Goal: Communication & Community: Ask a question

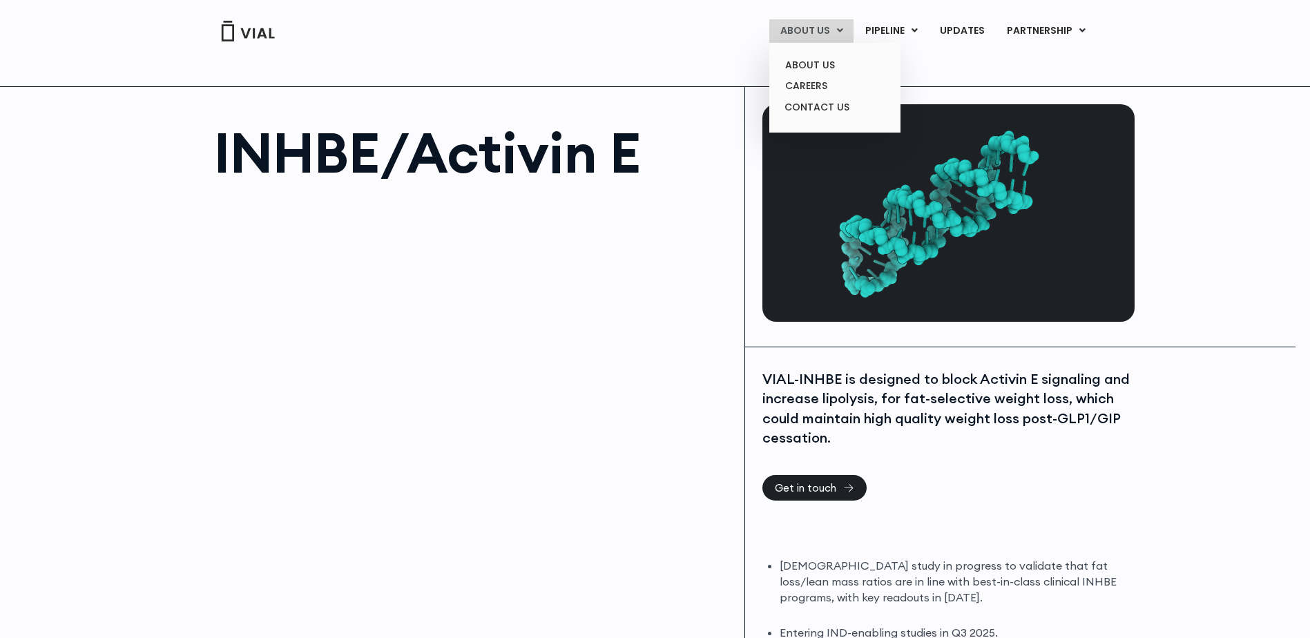
click at [820, 33] on link "ABOUT US" at bounding box center [811, 30] width 84 height 23
click at [816, 64] on link "ABOUT US" at bounding box center [834, 65] width 121 height 21
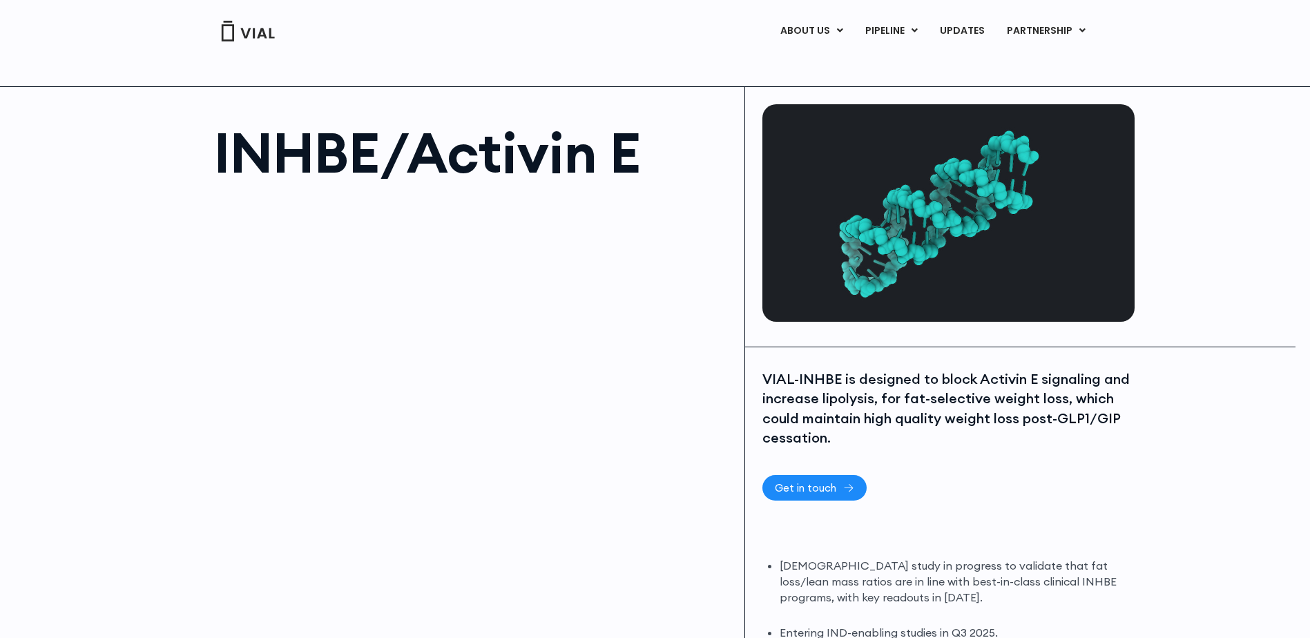
click at [797, 484] on span "Get in touch" at bounding box center [805, 488] width 61 height 10
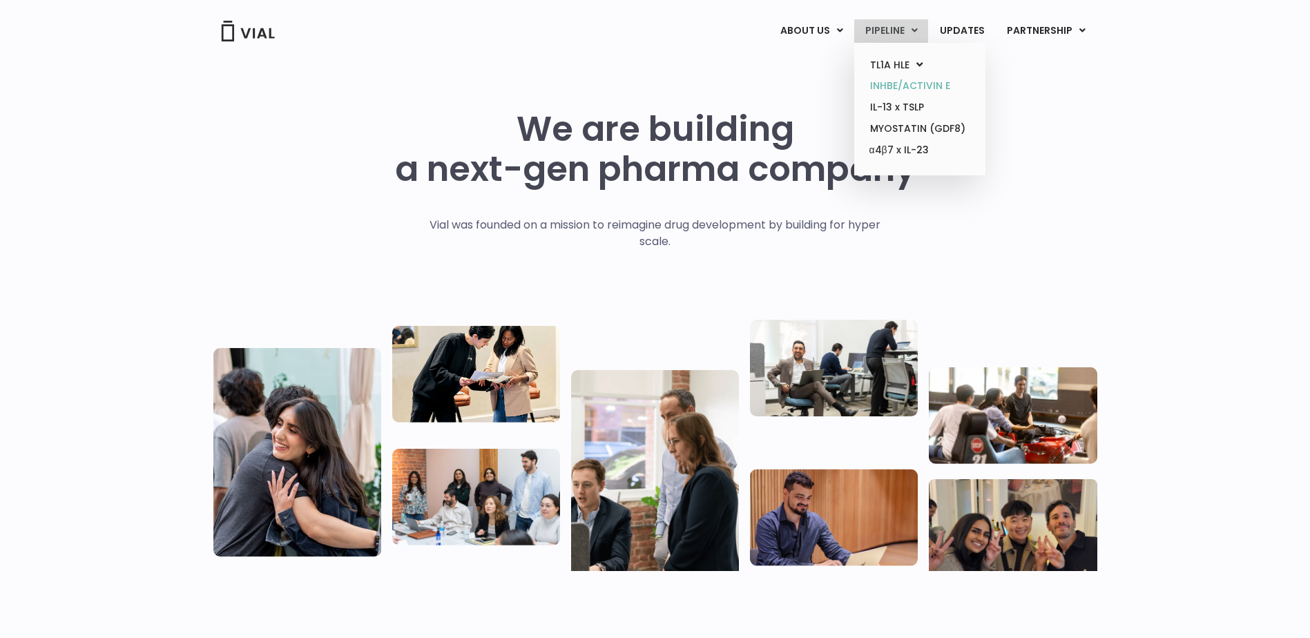
click at [890, 84] on link "INHBE/ACTIVIN E" at bounding box center [919, 85] width 121 height 21
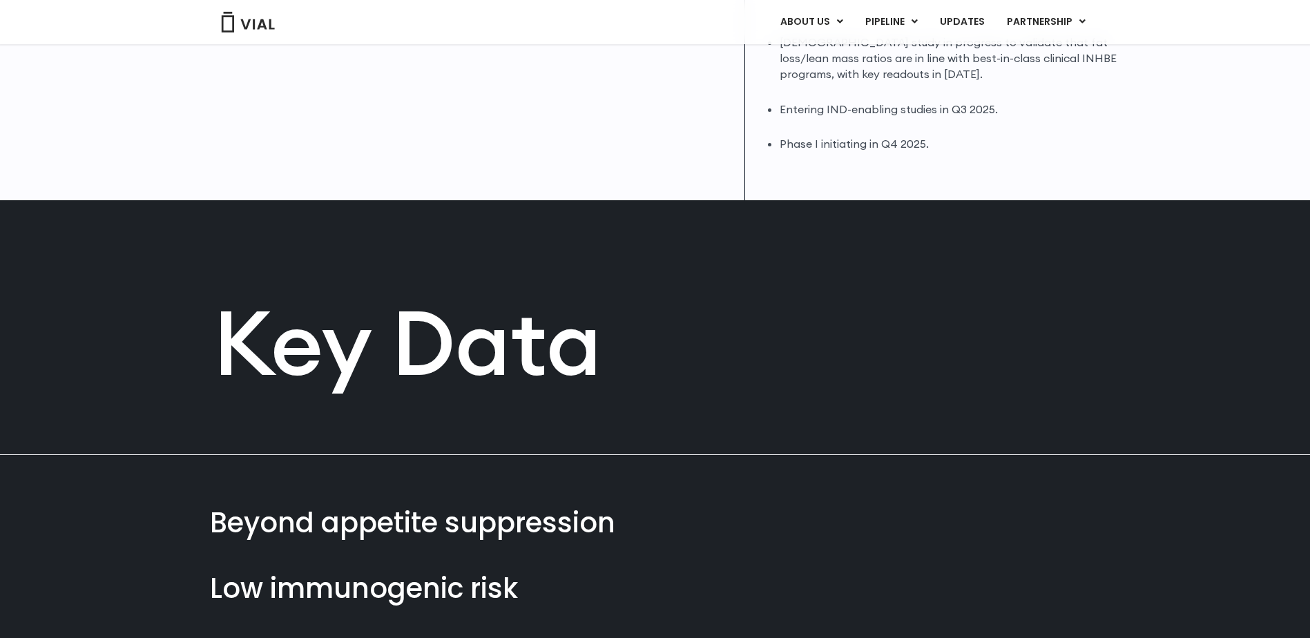
scroll to position [530, 0]
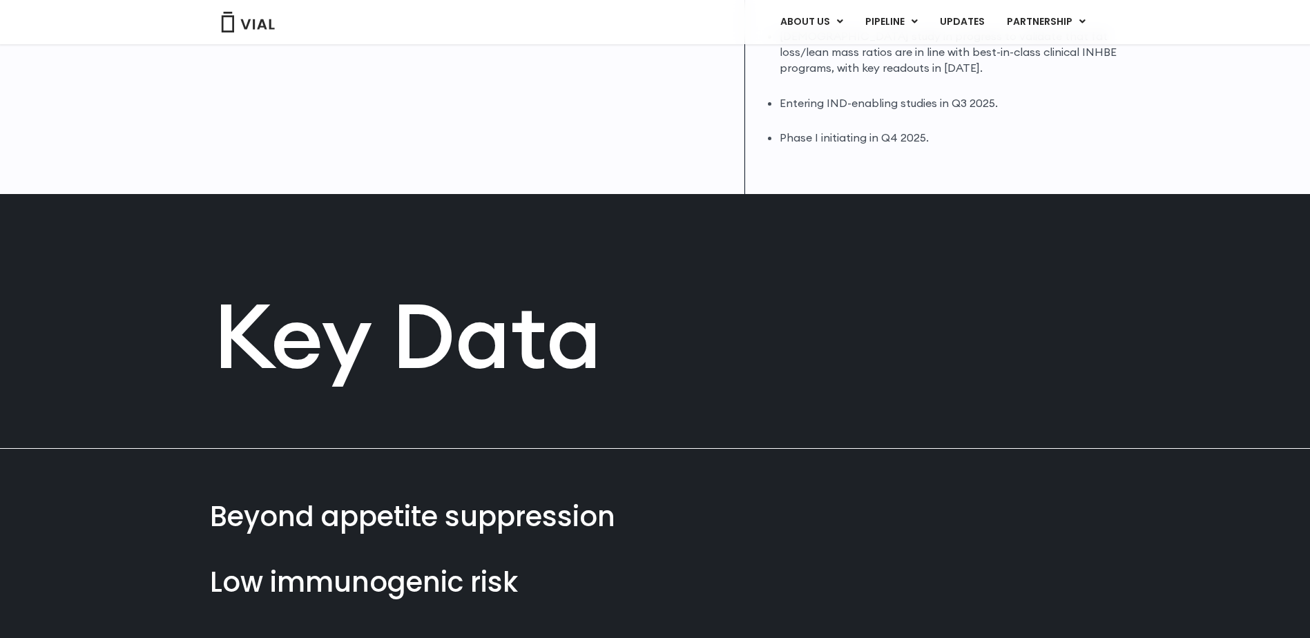
drag, startPoint x: 1283, startPoint y: 235, endPoint x: 1303, endPoint y: 264, distance: 35.6
click at [1303, 262] on div "Key Data Preclinical data indicate a best-in-class dosing interval for patient …" at bounding box center [655, 321] width 1310 height 254
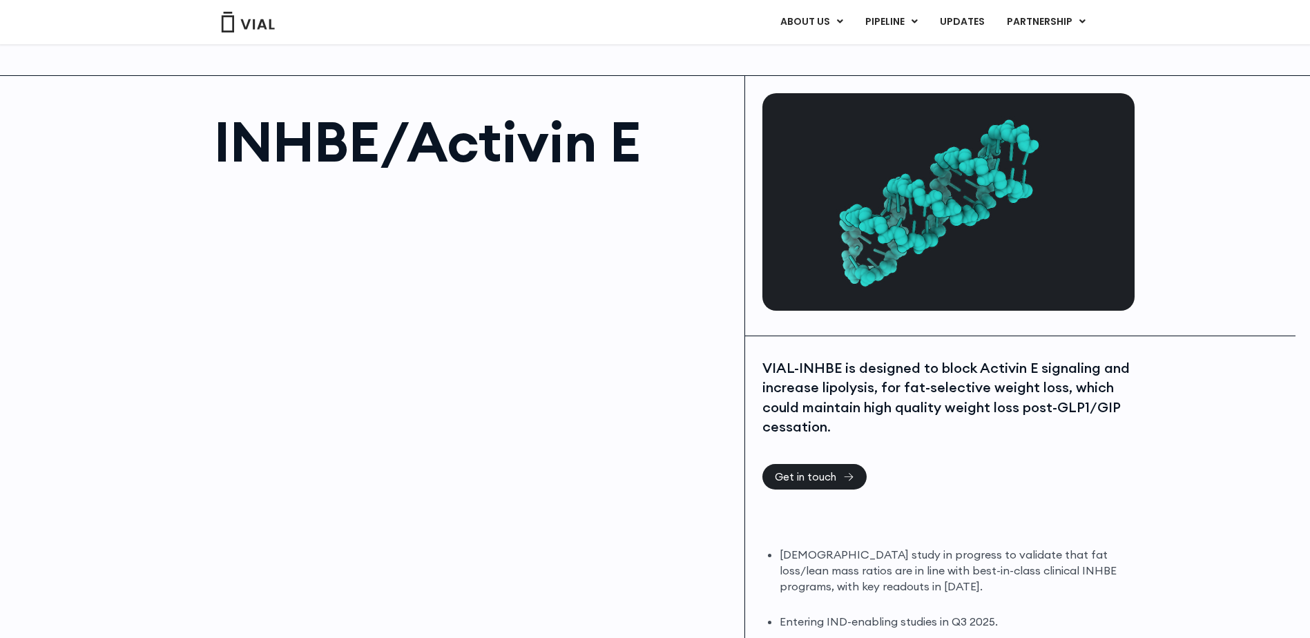
scroll to position [0, 0]
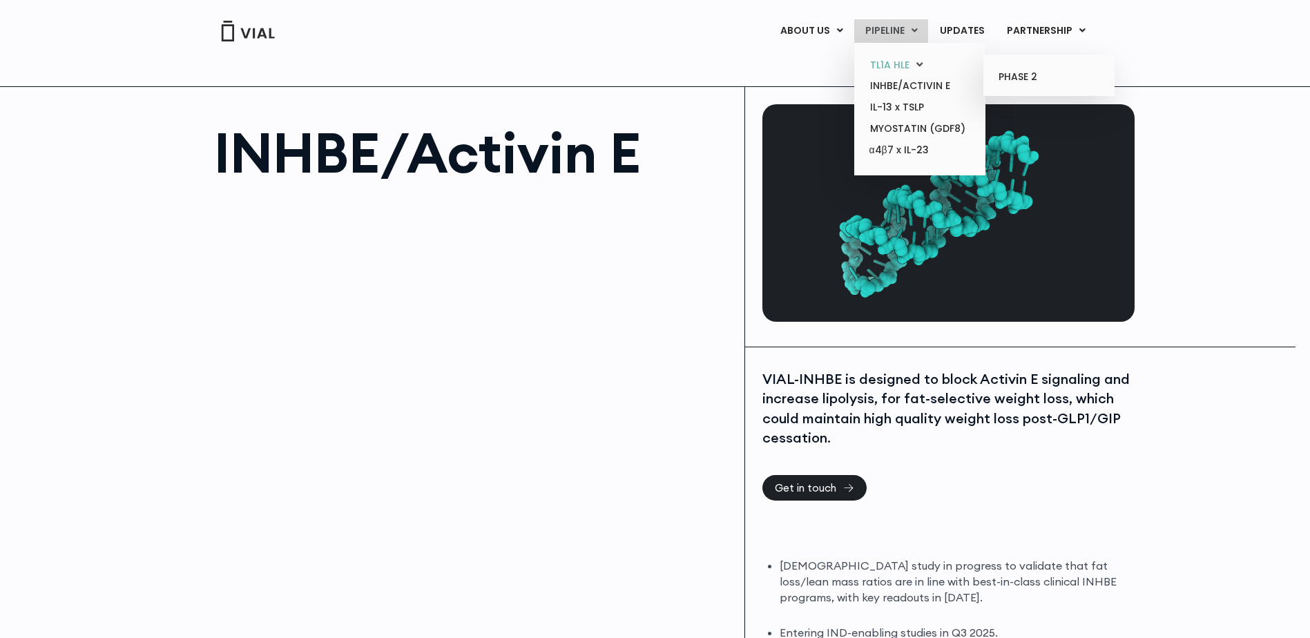
click at [895, 61] on link "TL1A HLE" at bounding box center [919, 65] width 121 height 21
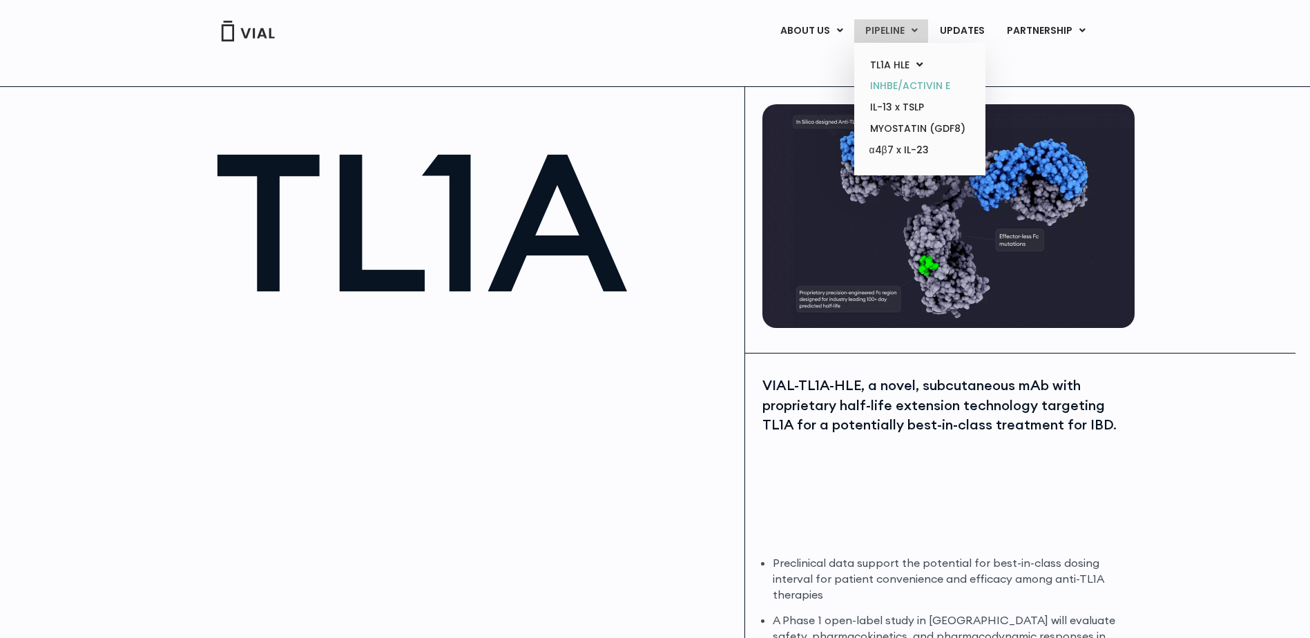
click at [899, 83] on link "INHBE/ACTIVIN E" at bounding box center [919, 85] width 121 height 21
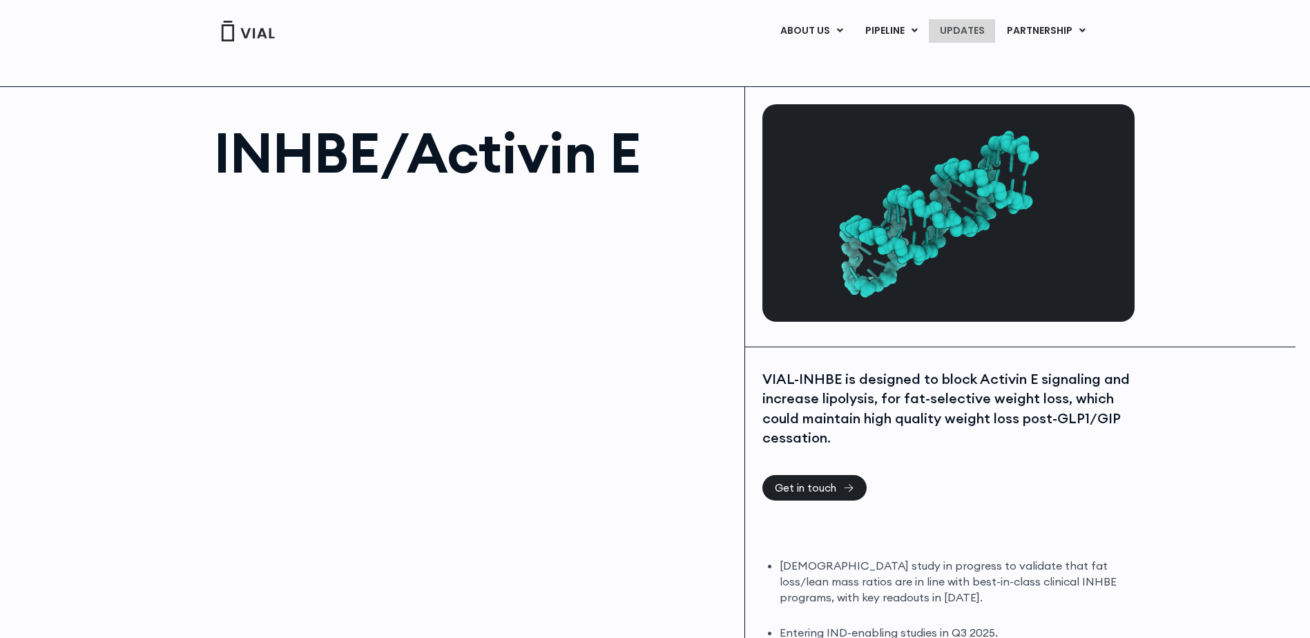
click at [968, 31] on link "UPDATES" at bounding box center [962, 30] width 66 height 23
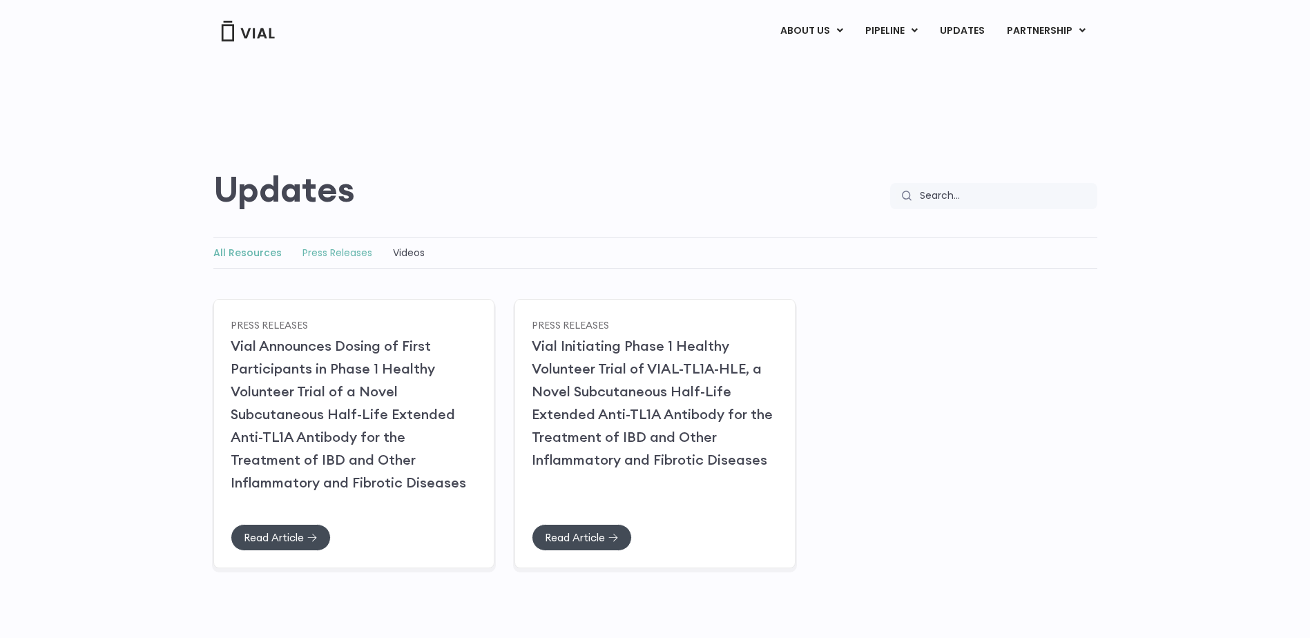
click at [311, 250] on link "Press Releases" at bounding box center [338, 253] width 70 height 14
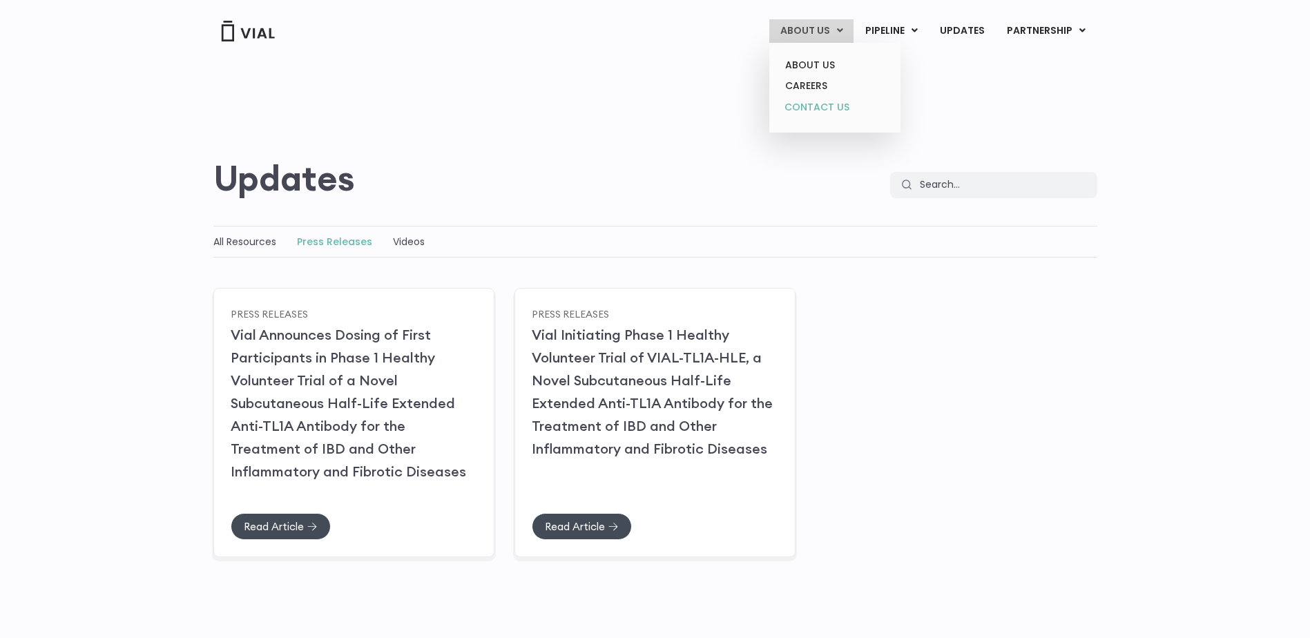
click at [810, 105] on link "CONTACT US" at bounding box center [834, 108] width 121 height 22
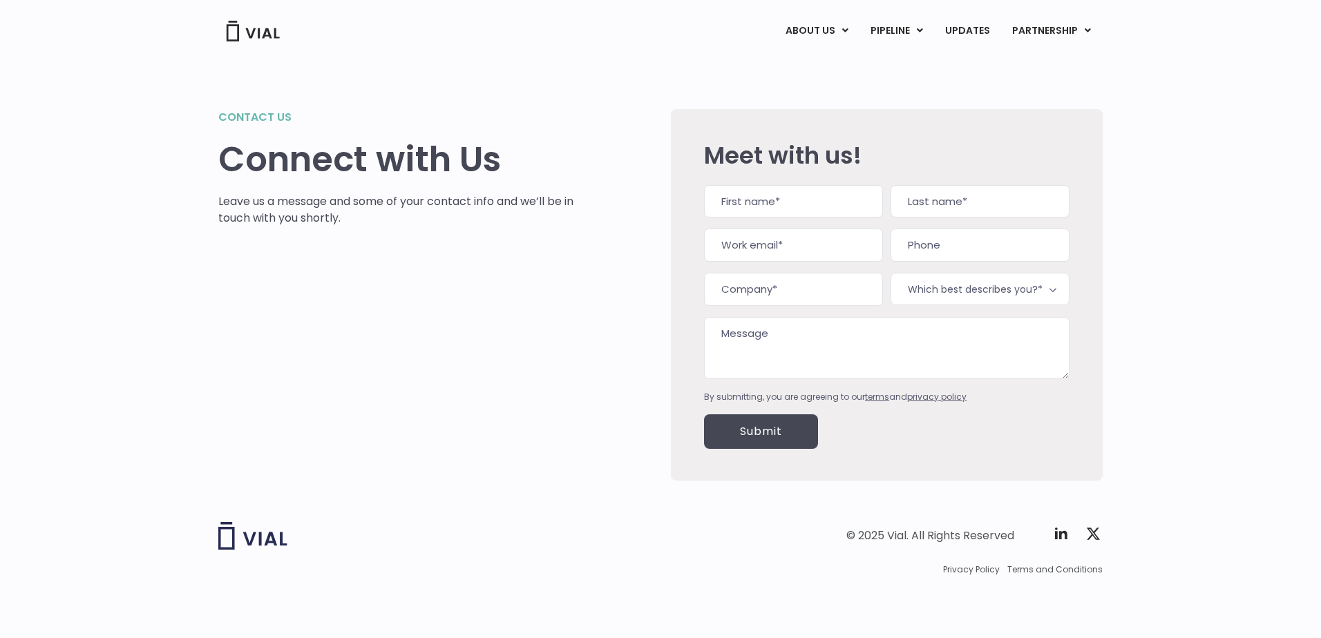
click at [787, 205] on input "First" at bounding box center [793, 201] width 179 height 33
type input "Monica L"
type input "Hultman"
type input "hultman_monica_l@lilly.com"
type input "3145173890"
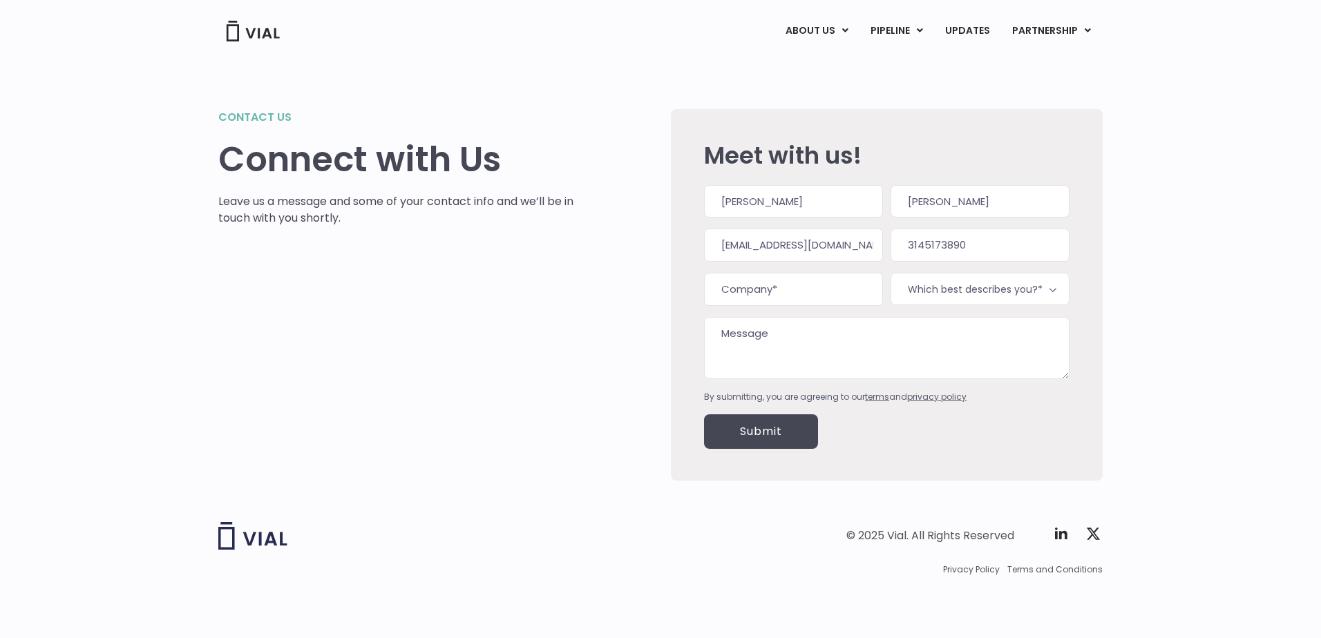
type input "Eli Lilly & Co"
type input "(___) ___-____"
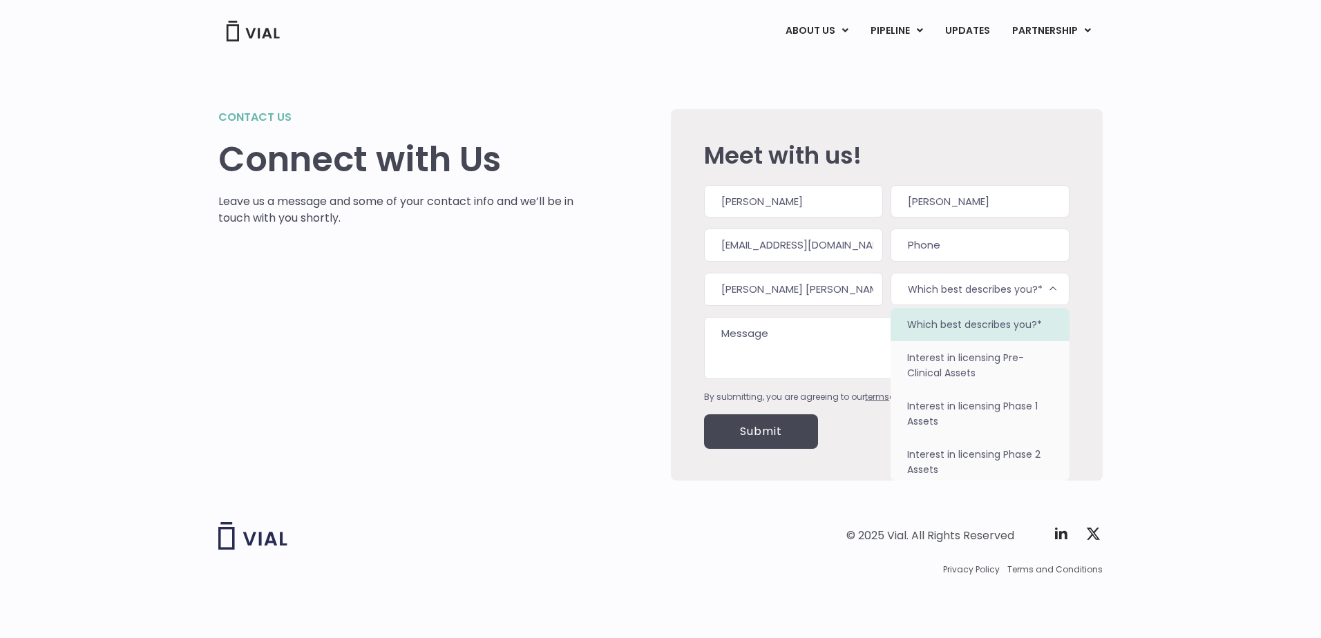
click at [962, 296] on span "Which best describes you?*" at bounding box center [979, 289] width 179 height 32
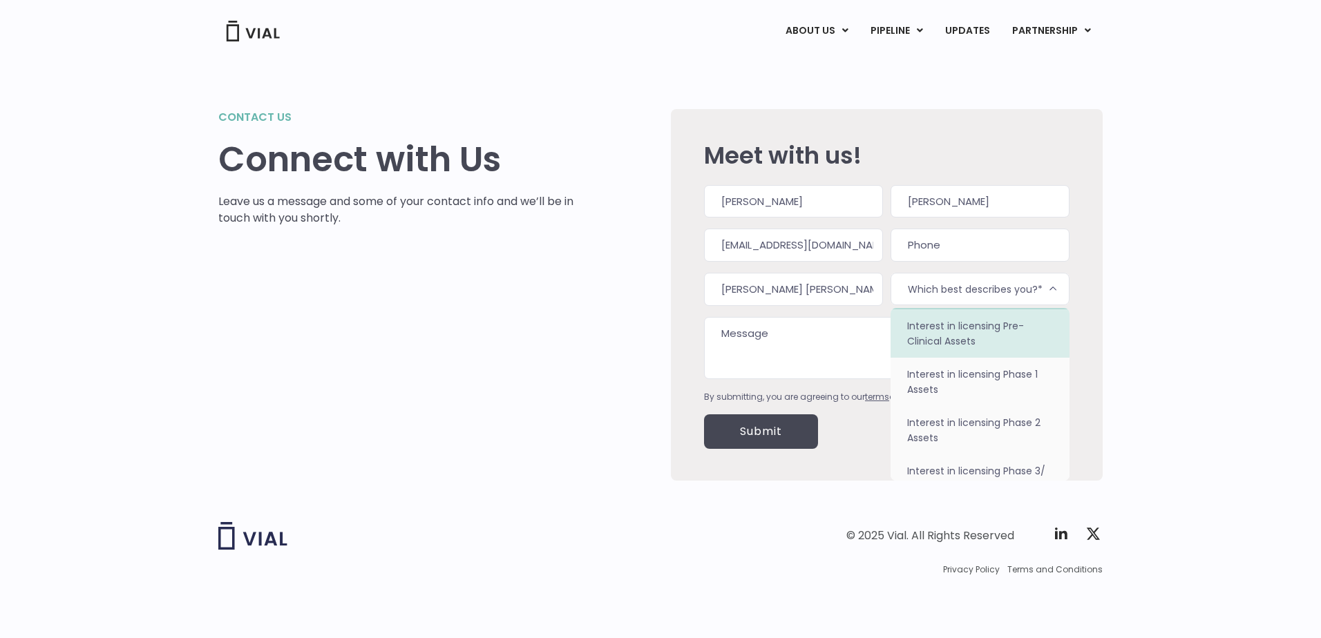
scroll to position [33, 0]
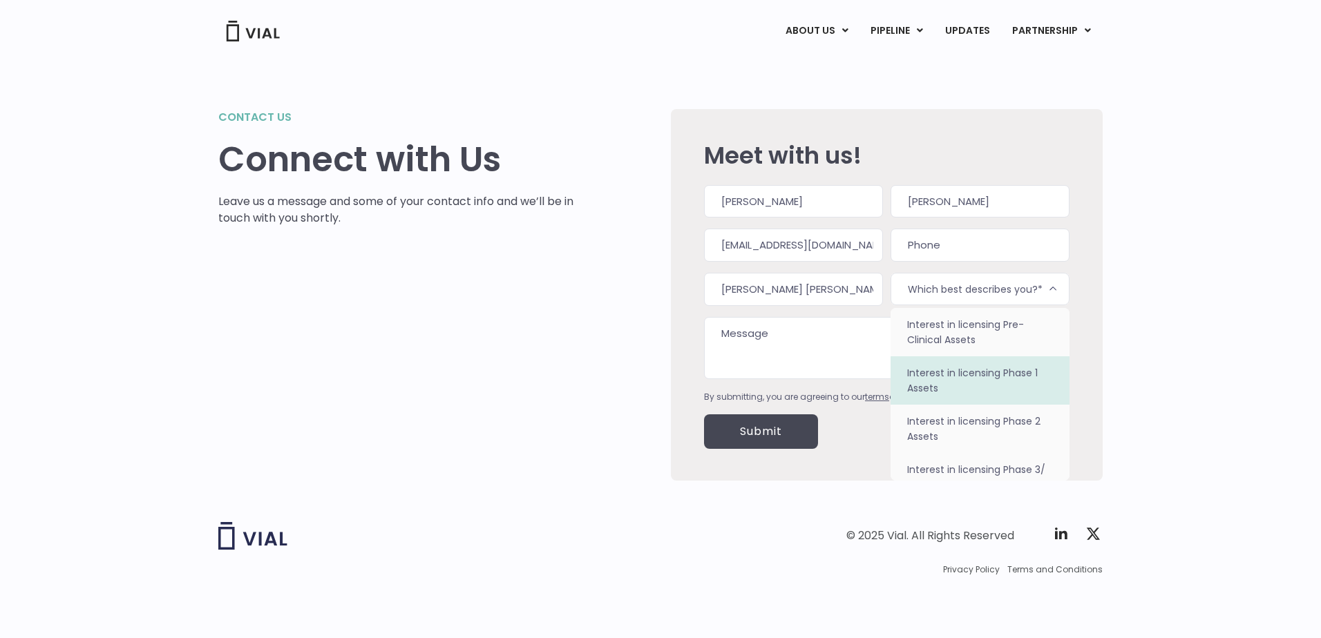
select select "Interest in licensing Phase 1 Assets"
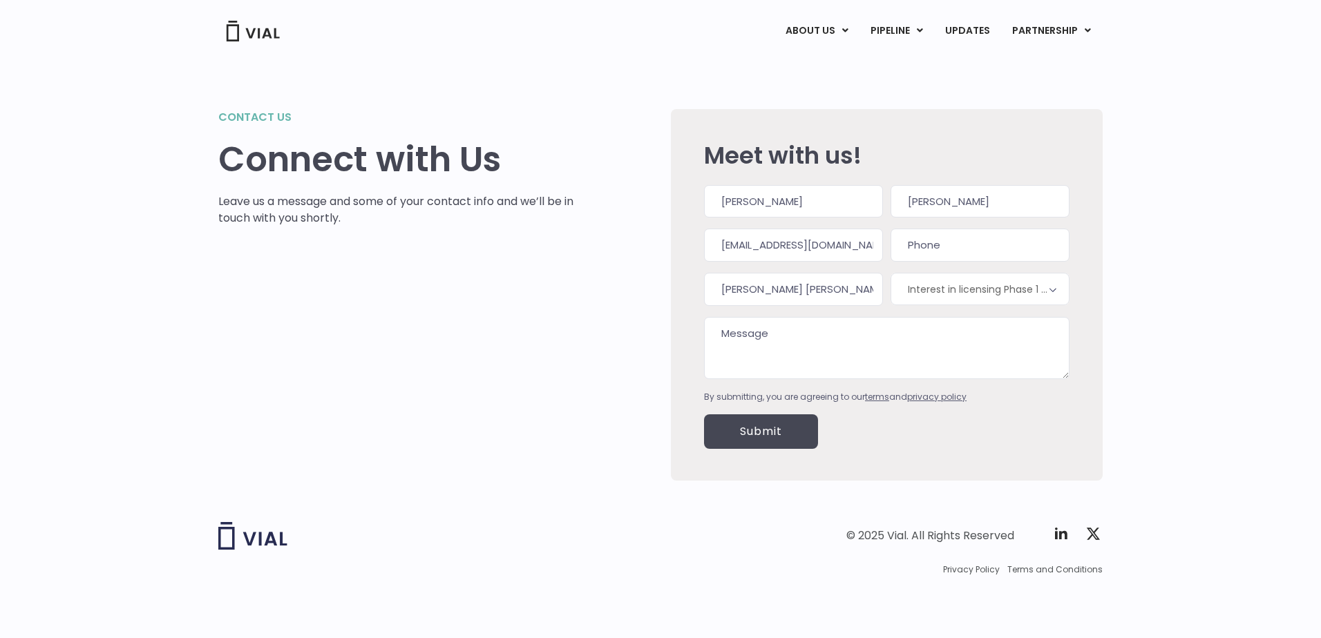
click at [789, 336] on textarea "Message" at bounding box center [886, 348] width 365 height 62
click at [800, 335] on textarea "Message" at bounding box center [886, 348] width 365 height 62
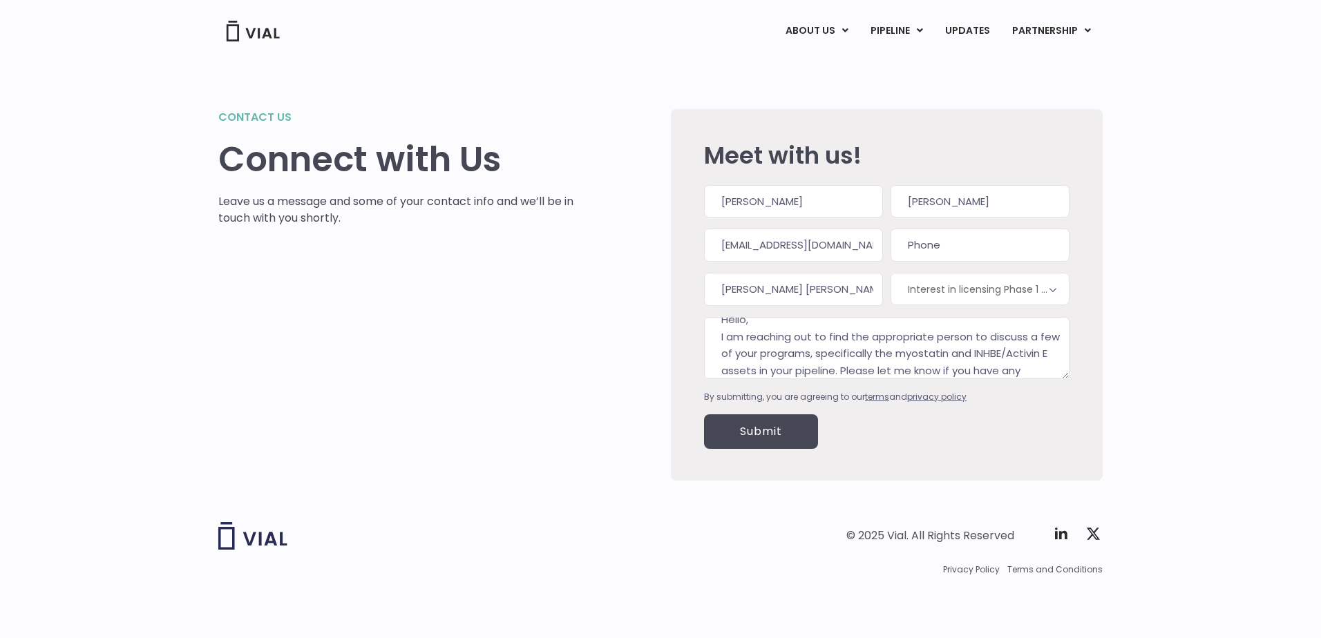
click at [1033, 365] on textarea "Hello, I am reaching out to find the appropriate person to discuss a few of you…" at bounding box center [886, 348] width 365 height 62
click at [1033, 372] on textarea "Hello, I am reaching out to find the appropriate person to discuss a few of you…" at bounding box center [886, 348] width 365 height 62
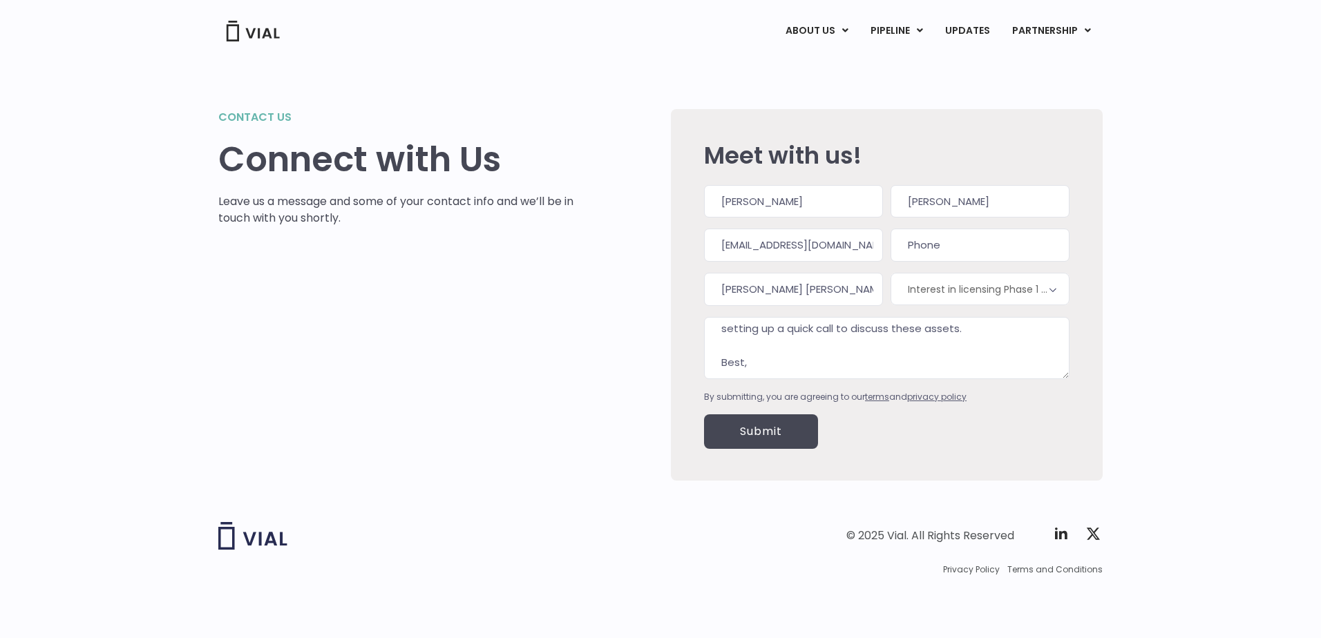
scroll to position [99, 0]
type textarea "Hello, I am reaching out to find the appropriate person to discuss a few of you…"
click at [767, 433] on input "Submit" at bounding box center [761, 431] width 114 height 35
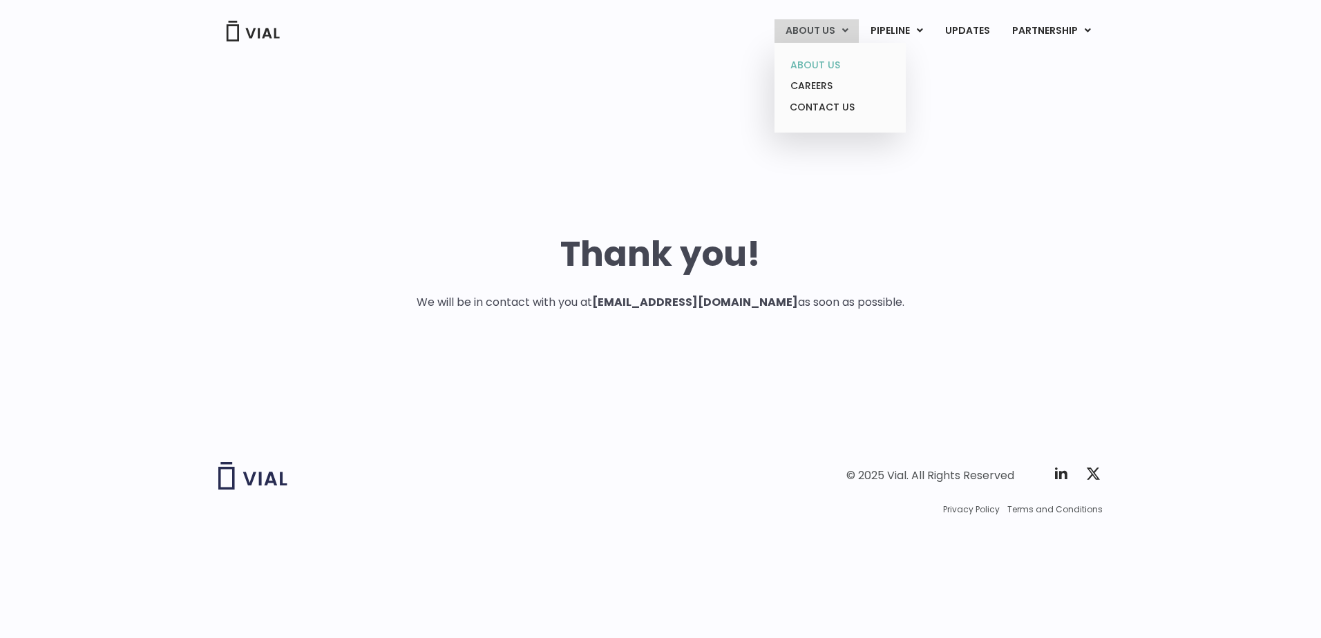
click at [821, 64] on link "ABOUT US" at bounding box center [839, 65] width 121 height 21
